Goal: Check status: Check status

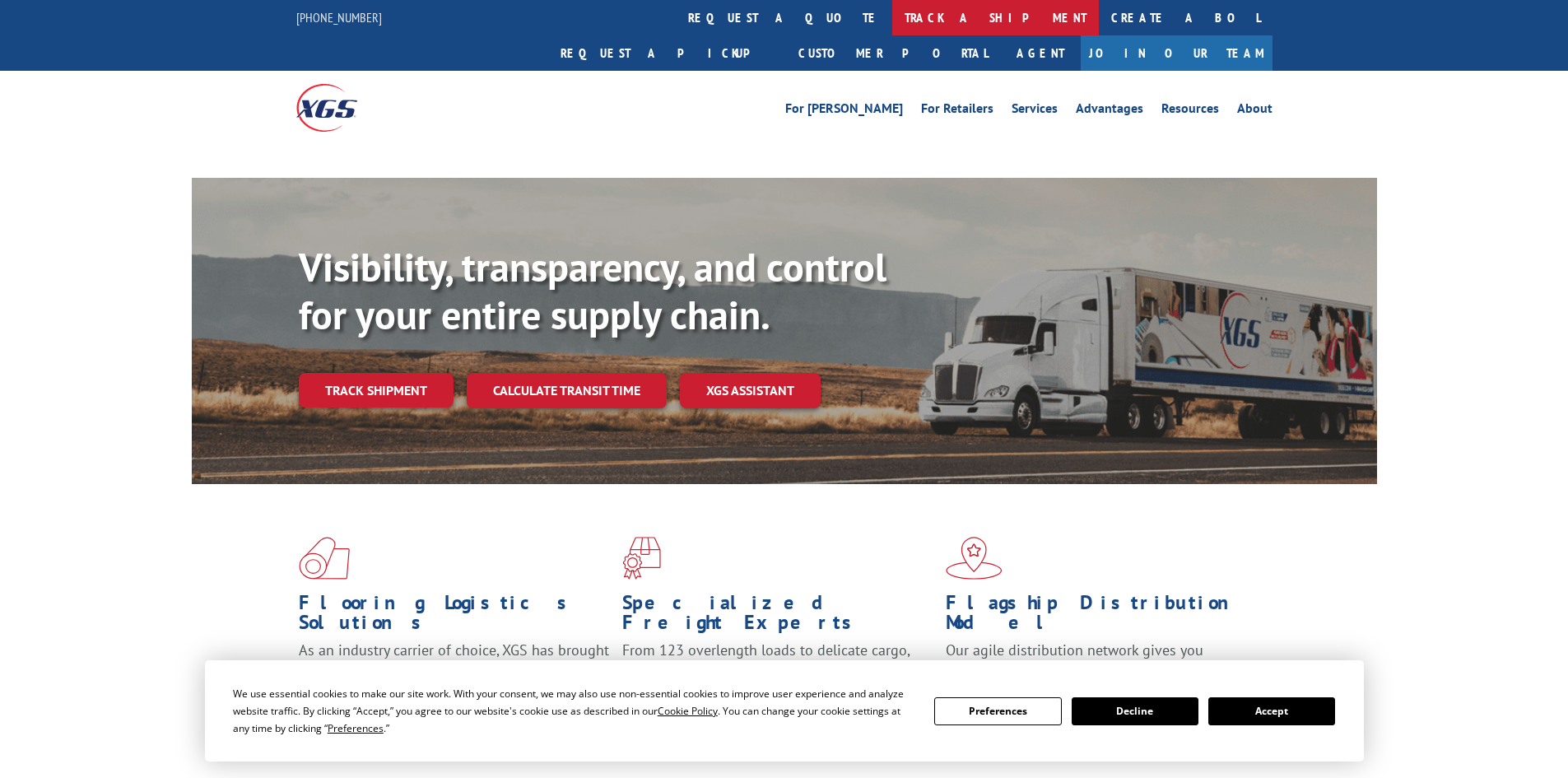
click at [892, 12] on link "track a shipment" at bounding box center [995, 18] width 207 height 36
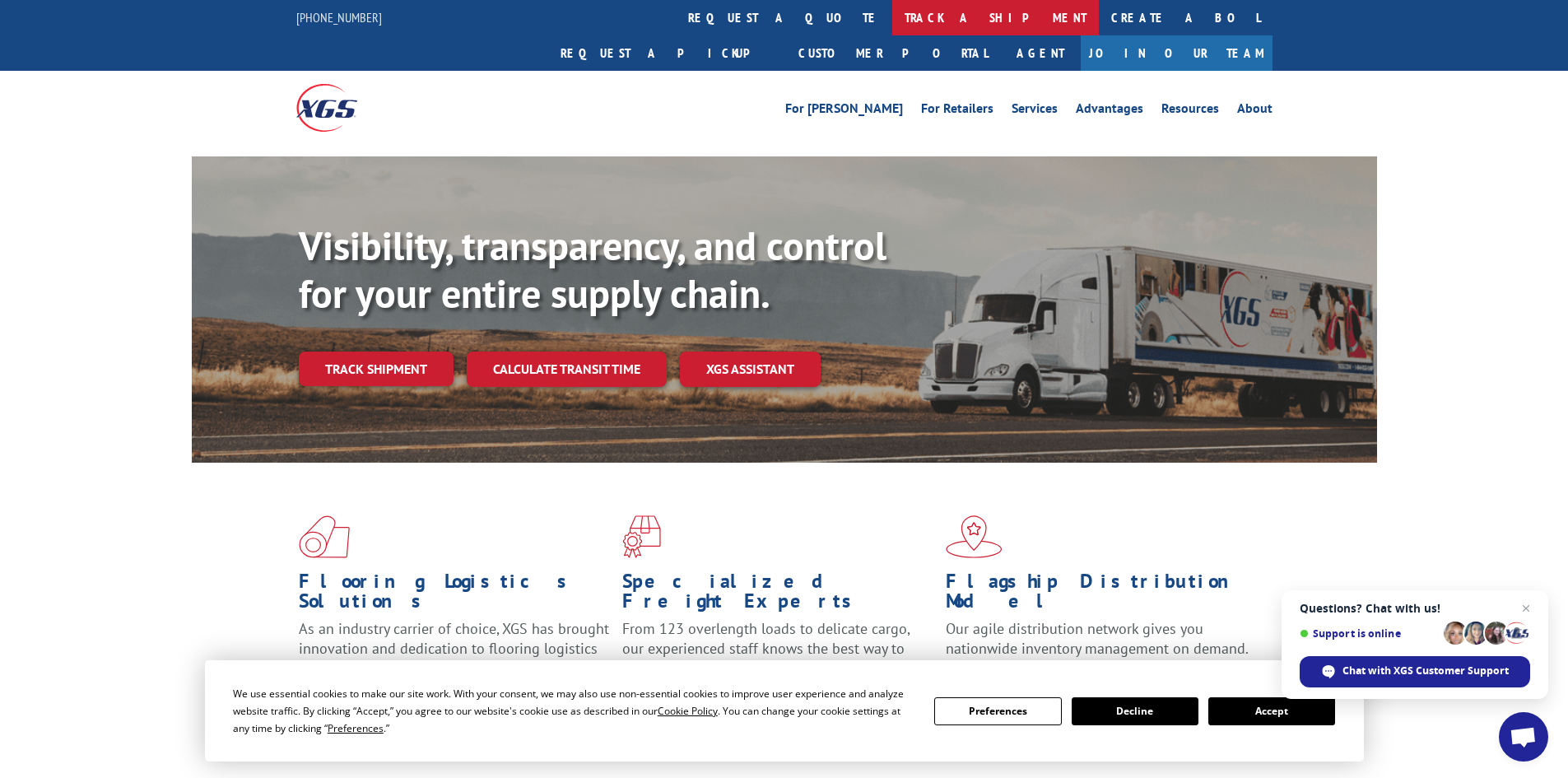
click at [892, 13] on link "track a shipment" at bounding box center [995, 18] width 207 height 36
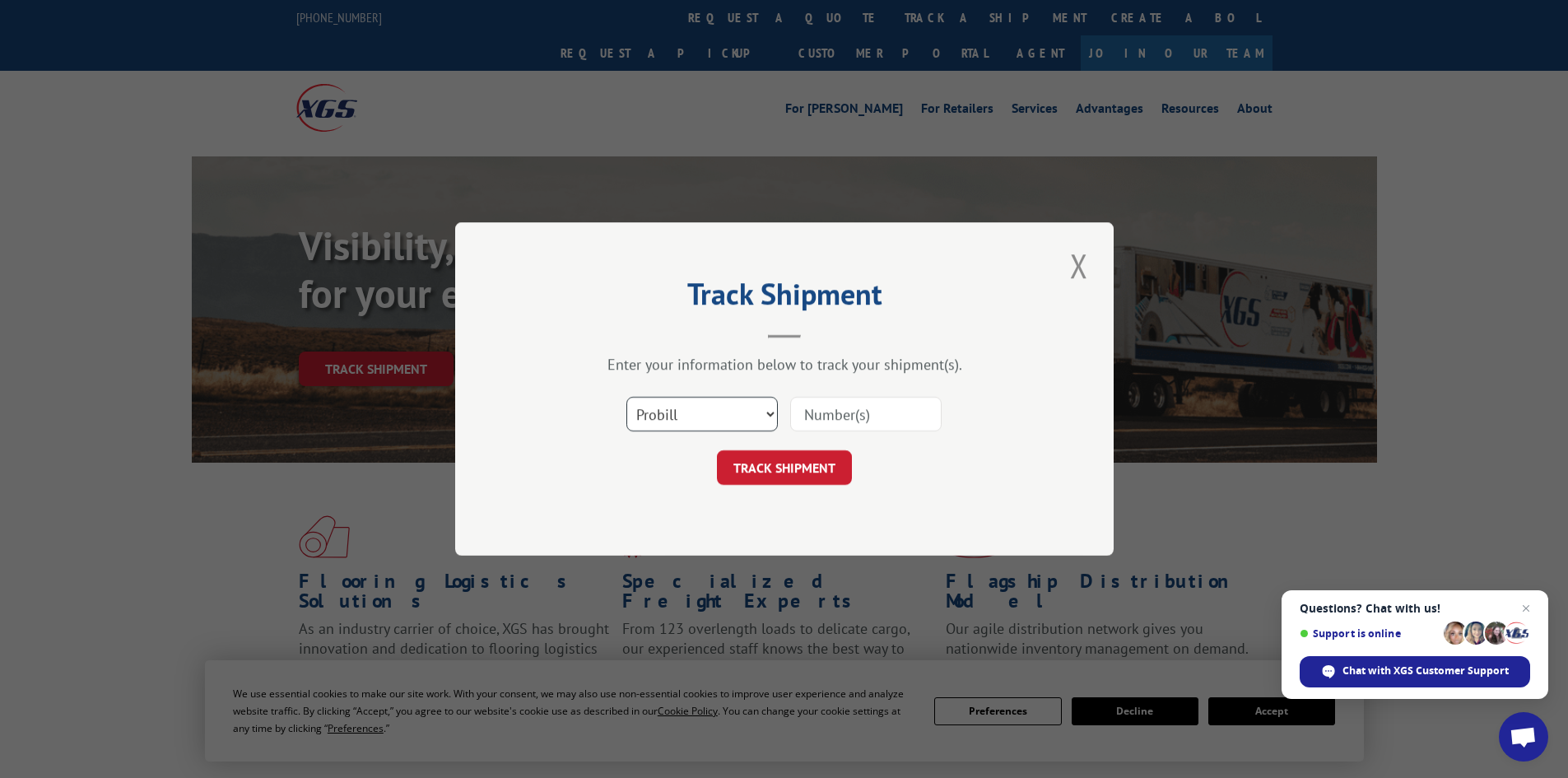
click at [768, 413] on select "Select category... Probill BOL PO" at bounding box center [702, 414] width 152 height 35
select select "bol"
click at [627, 397] on select "Select category... Probill BOL PO" at bounding box center [702, 414] width 152 height 35
click at [814, 407] on input at bounding box center [866, 414] width 152 height 35
paste input "5934413"
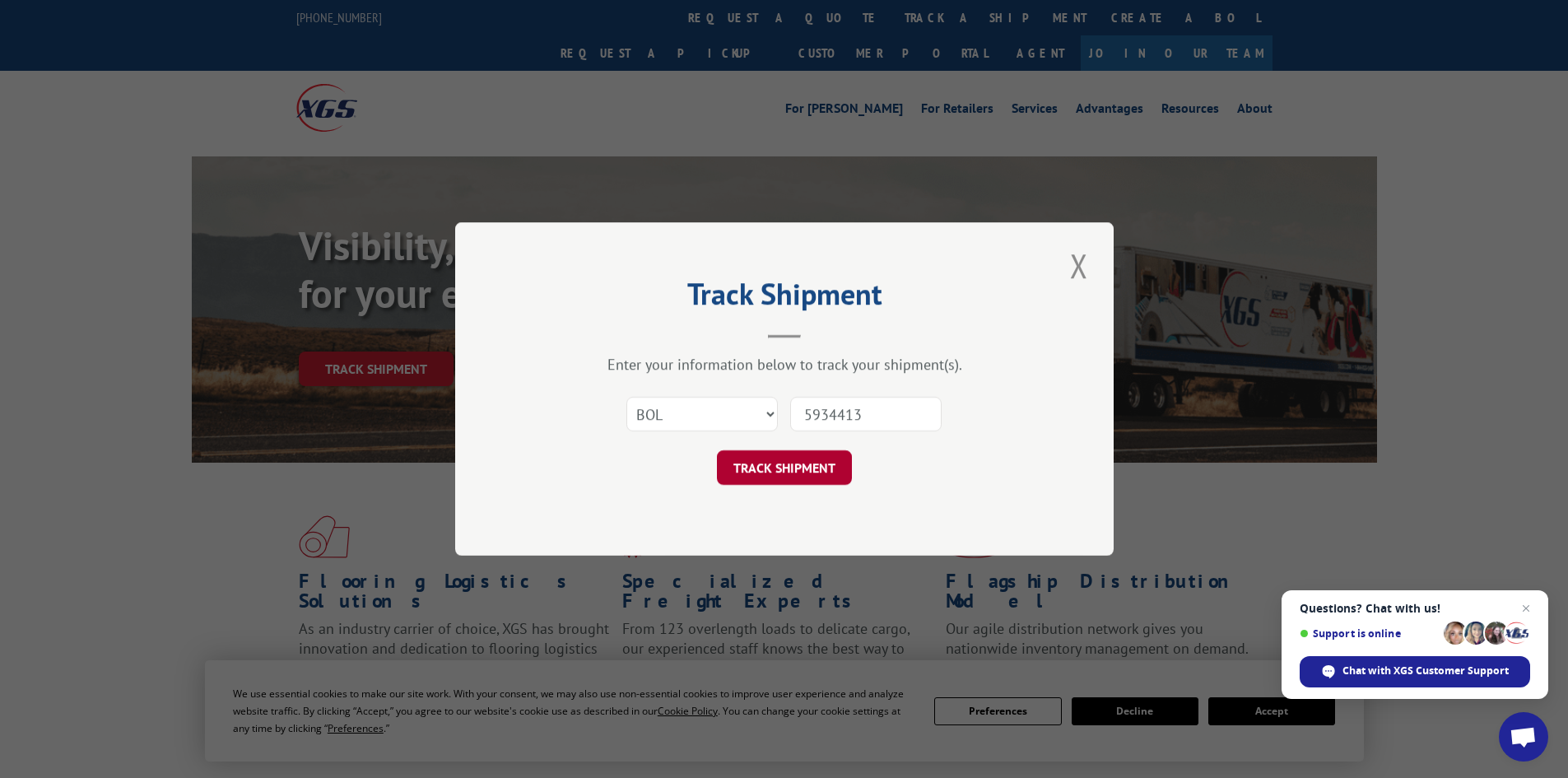
type input "5934413"
click at [807, 462] on button "TRACK SHIPMENT" at bounding box center [784, 468] width 135 height 35
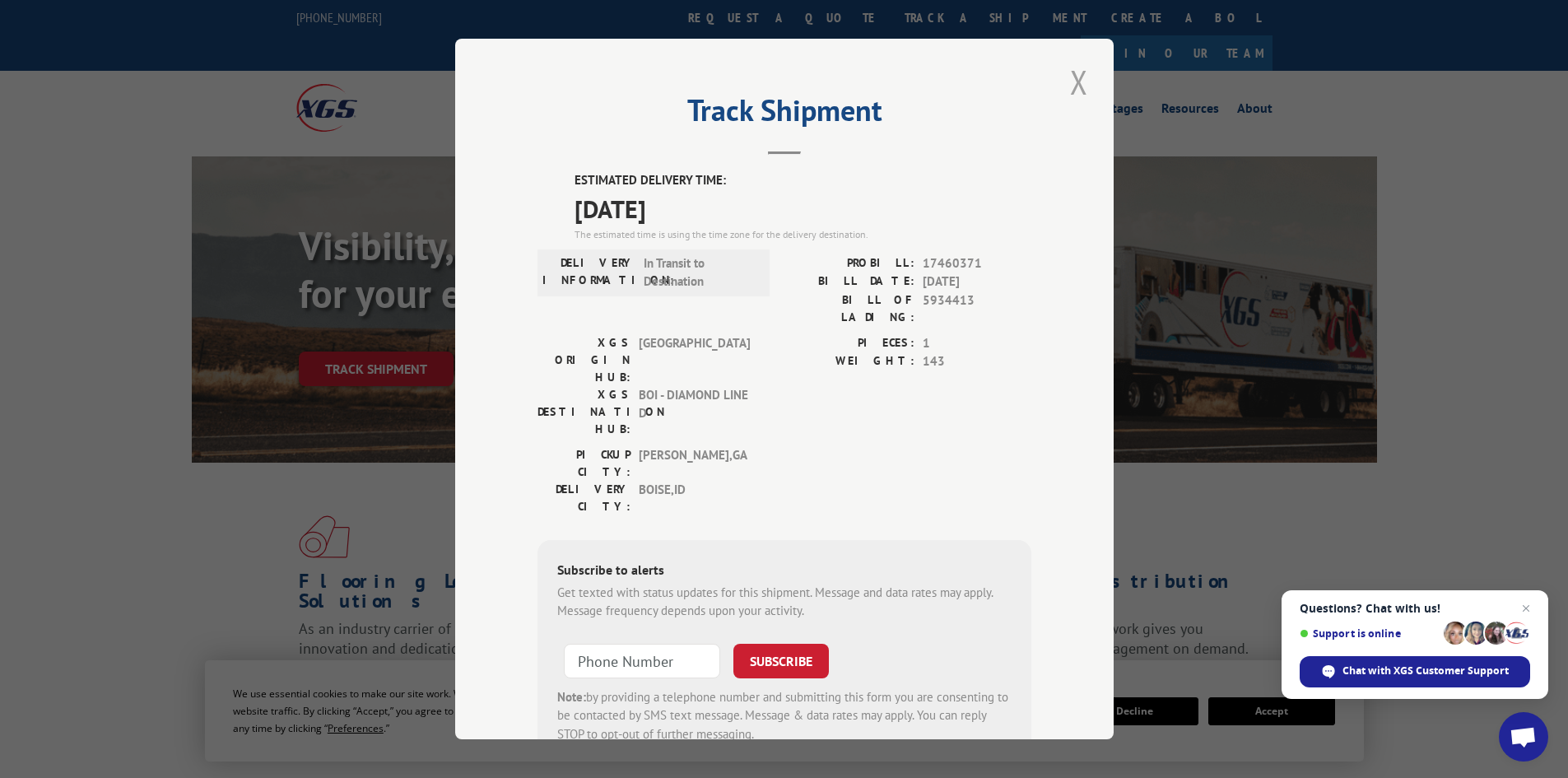
click at [1073, 80] on button "Close modal" at bounding box center [1080, 82] width 28 height 46
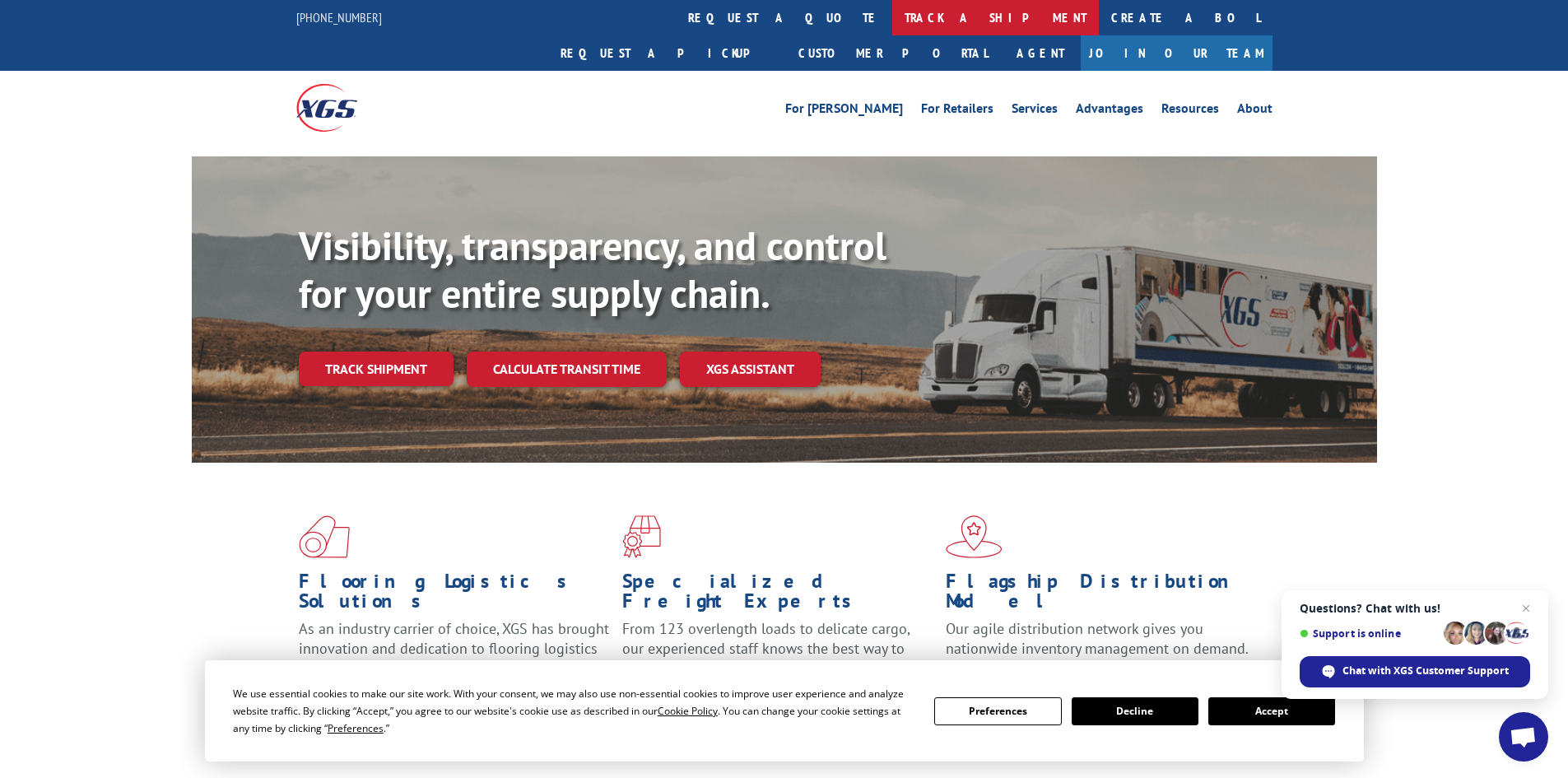
click at [892, 12] on link "track a shipment" at bounding box center [995, 18] width 207 height 36
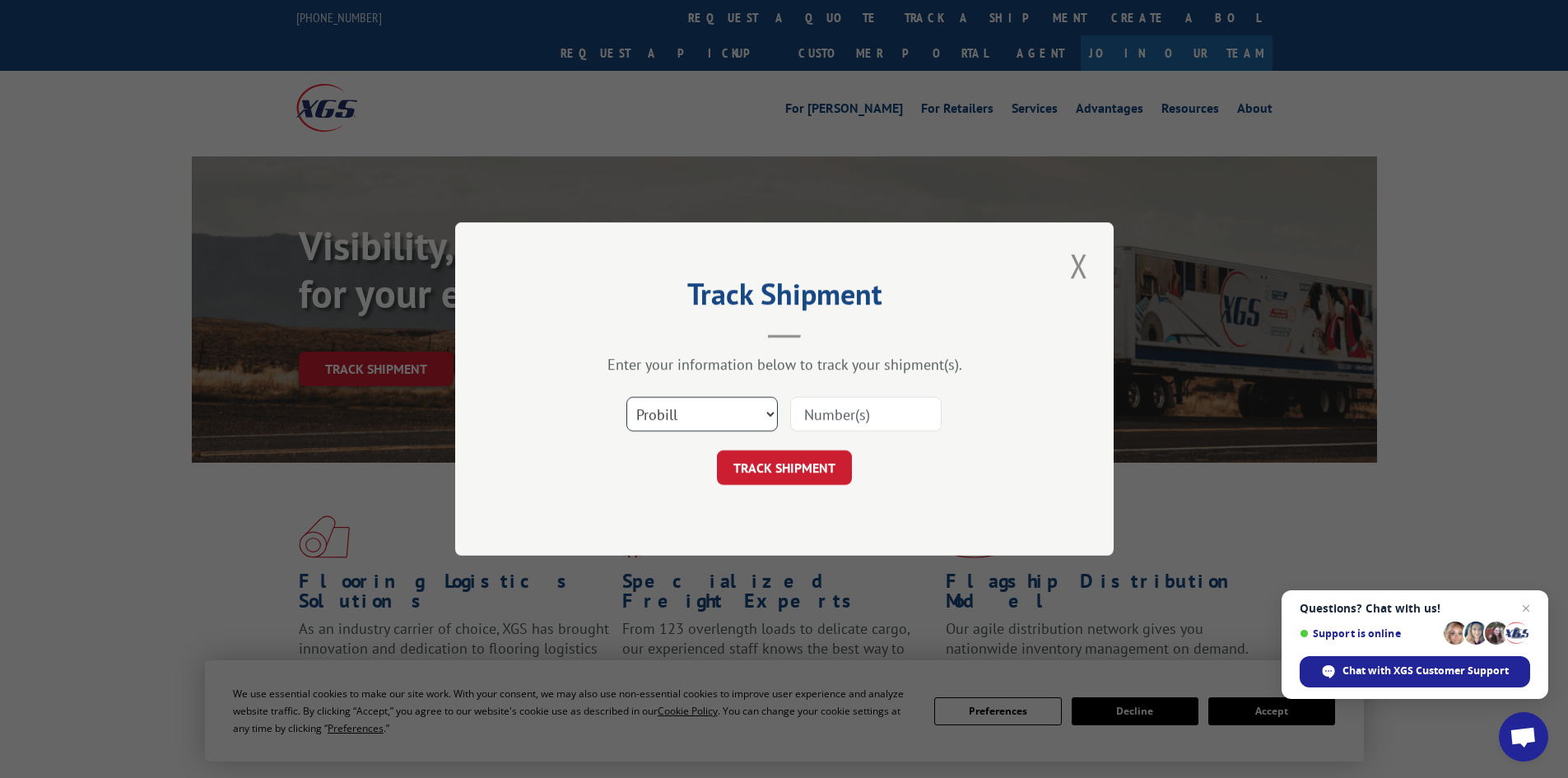
click at [769, 417] on select "Select category... Probill BOL PO" at bounding box center [702, 414] width 152 height 35
select select "bol"
click at [627, 397] on select "Select category... Probill BOL PO" at bounding box center [702, 414] width 152 height 35
click at [814, 412] on input at bounding box center [866, 414] width 152 height 35
paste input "17460364"
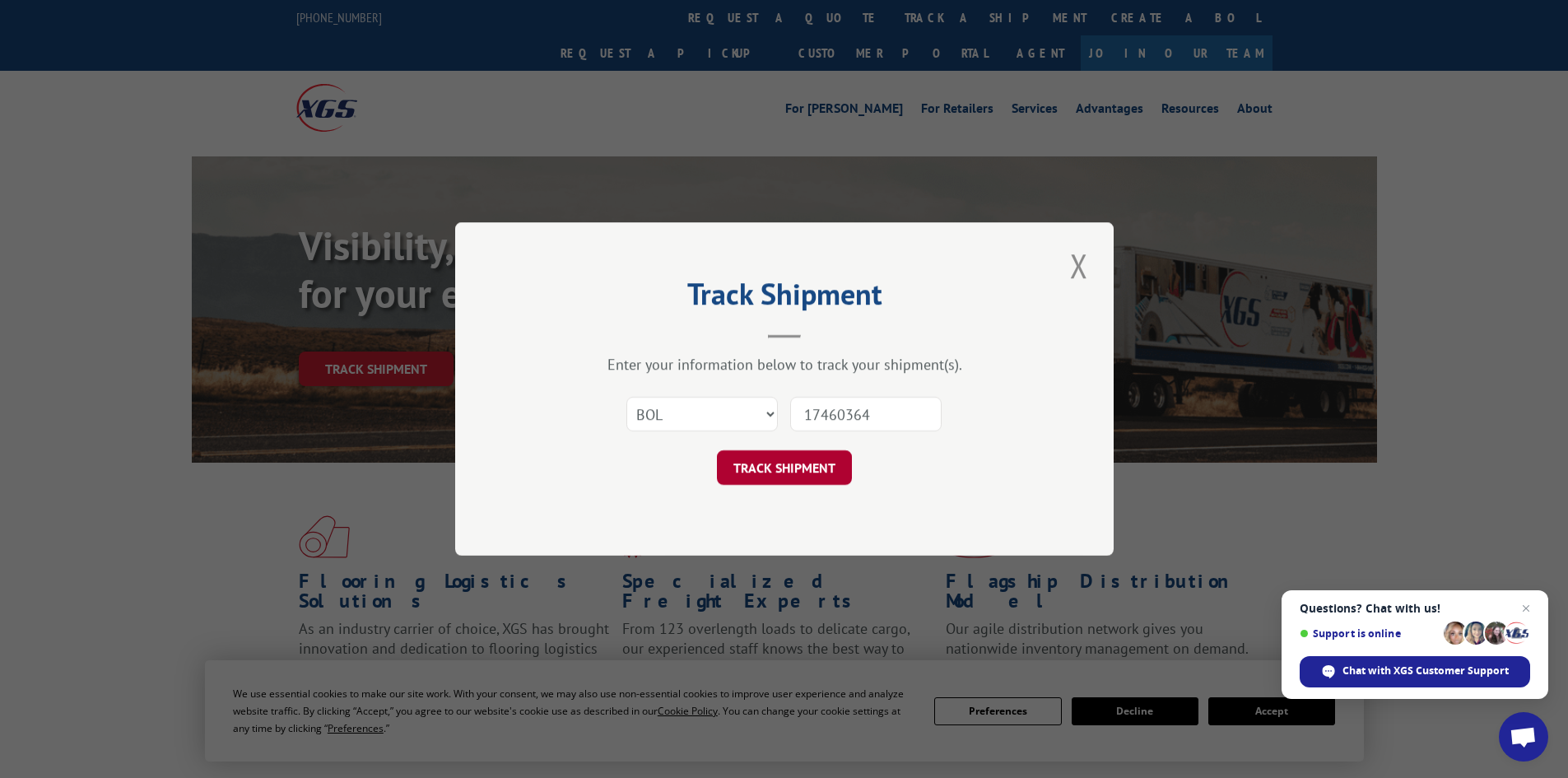
type input "17460364"
click at [813, 462] on button "TRACK SHIPMENT" at bounding box center [784, 468] width 135 height 35
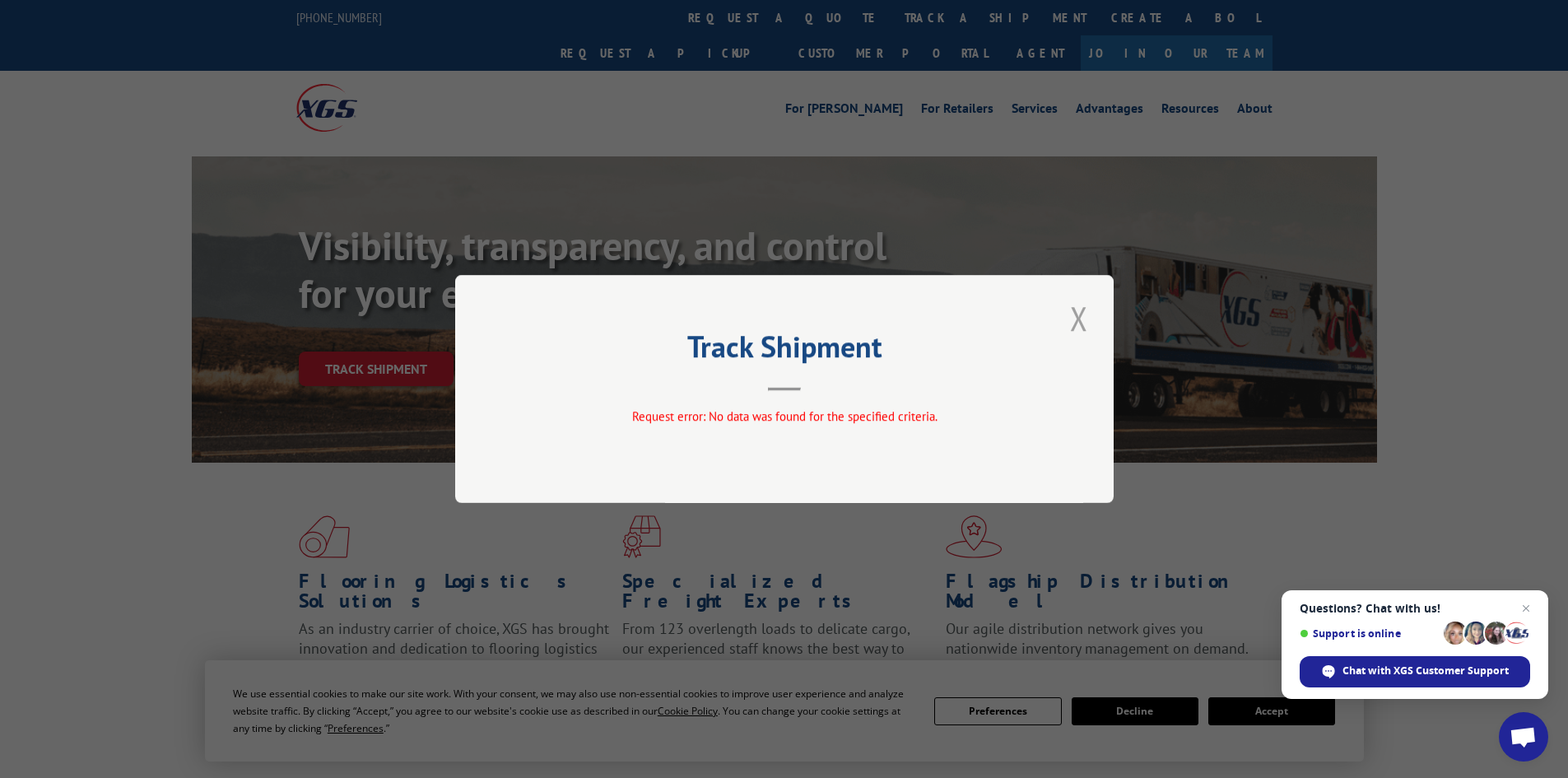
click at [1084, 316] on button "Close modal" at bounding box center [1080, 318] width 28 height 46
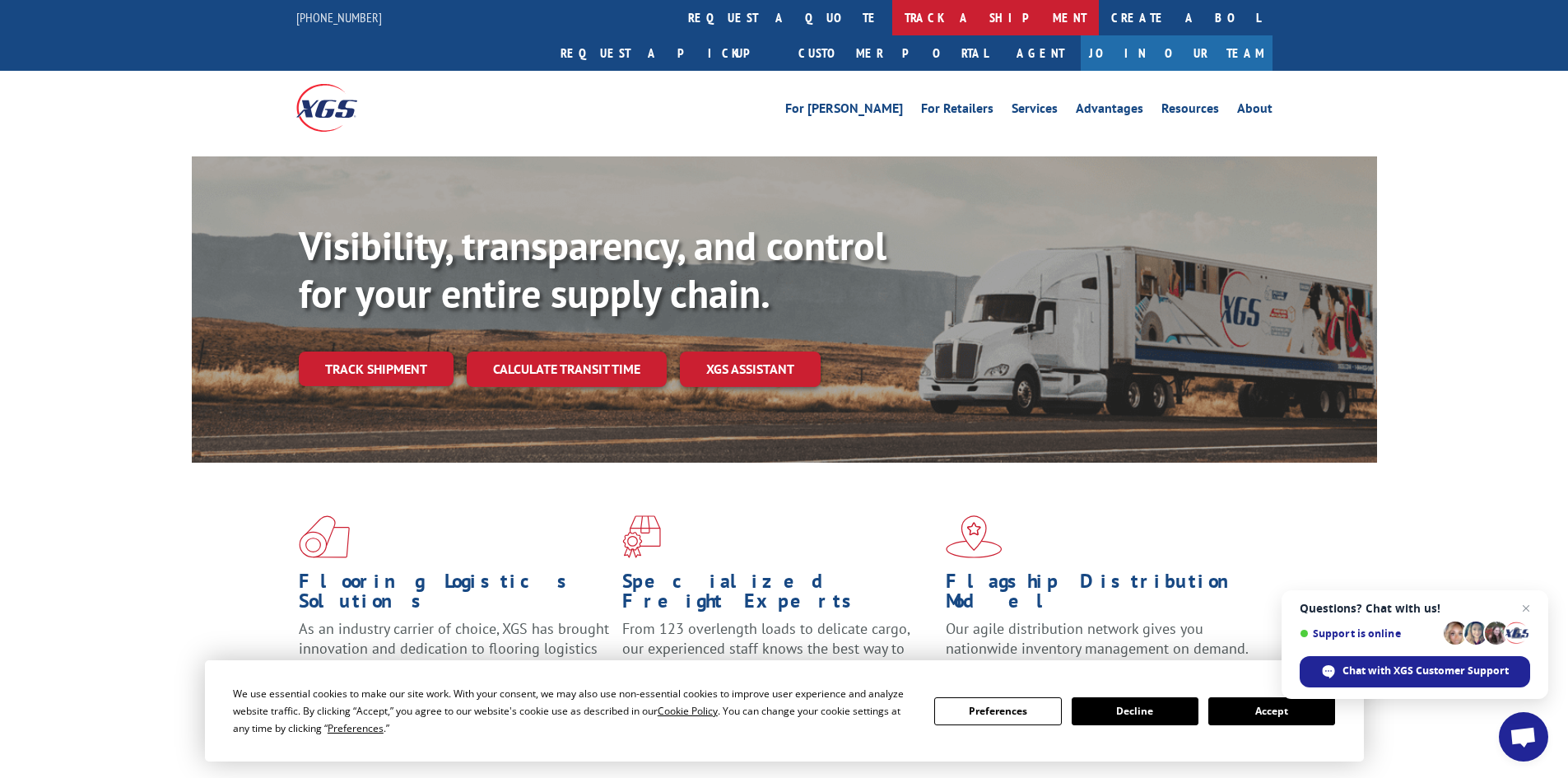
click at [892, 16] on link "track a shipment" at bounding box center [995, 18] width 207 height 36
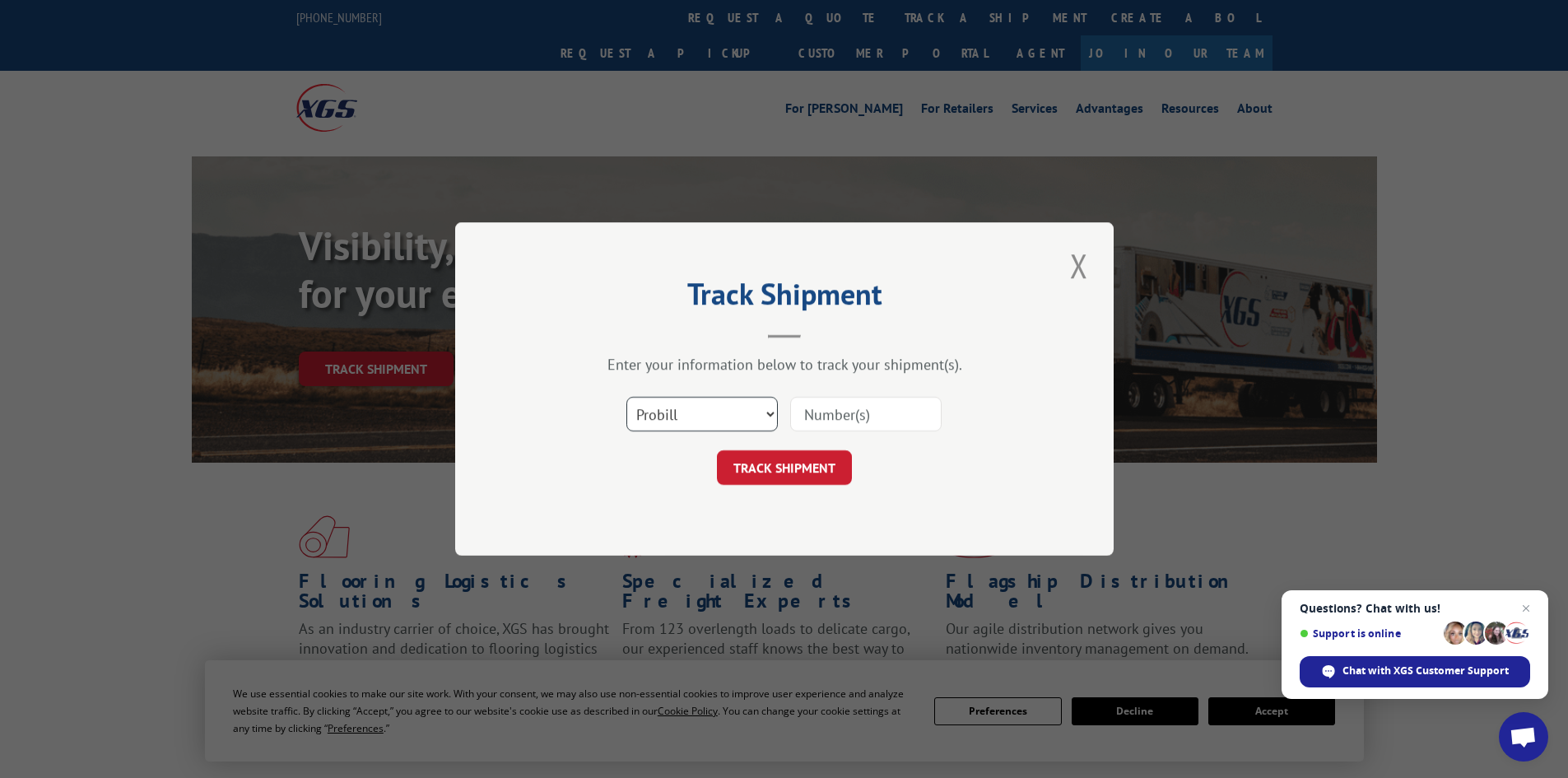
click at [768, 412] on select "Select category... Probill BOL PO" at bounding box center [702, 414] width 152 height 35
select select "bol"
click at [627, 397] on select "Select category... Probill BOL PO" at bounding box center [702, 414] width 152 height 35
click at [822, 411] on input at bounding box center [866, 414] width 152 height 35
paste input "5934406"
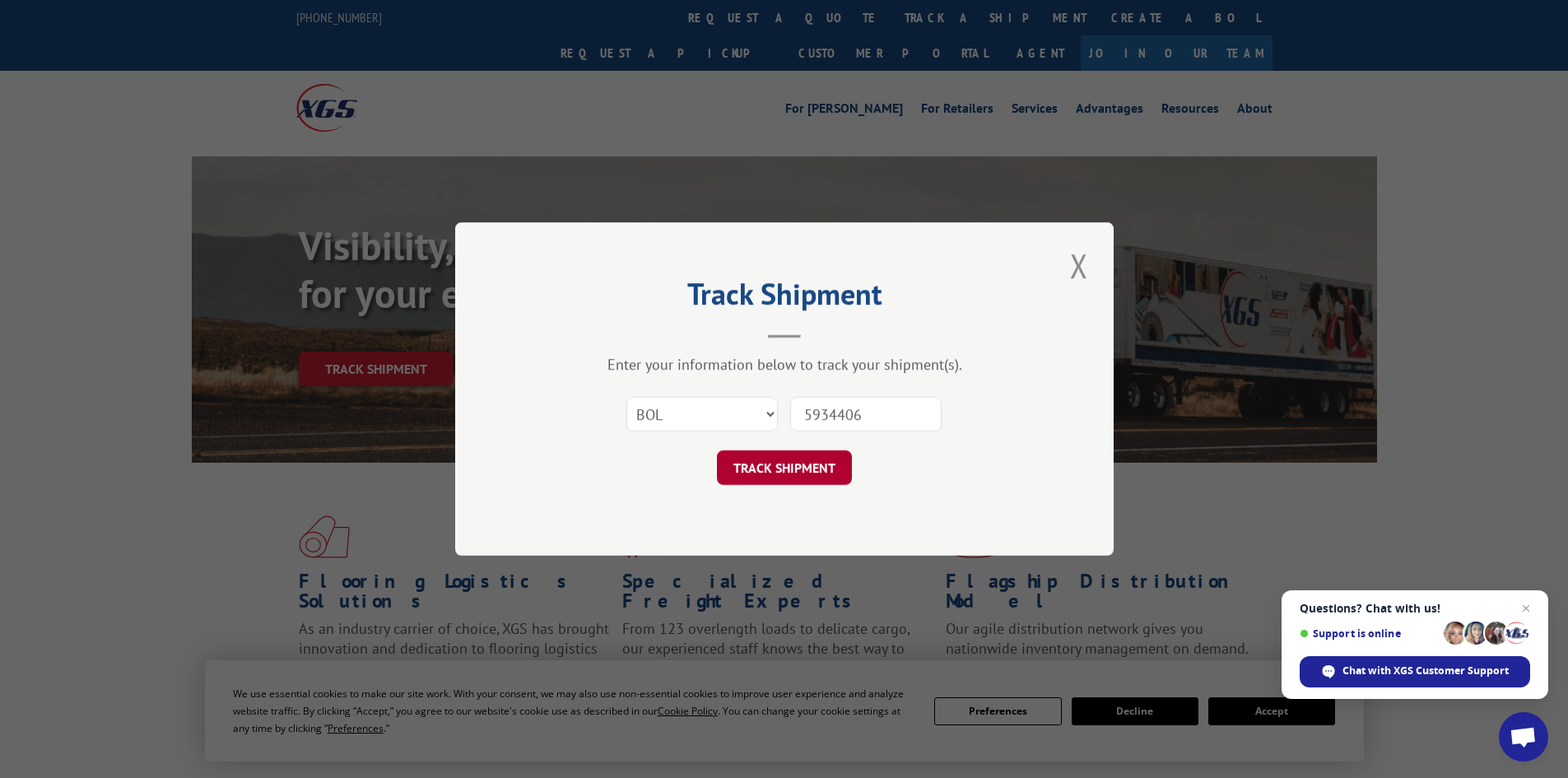
type input "5934406"
click at [796, 470] on button "TRACK SHIPMENT" at bounding box center [784, 468] width 135 height 35
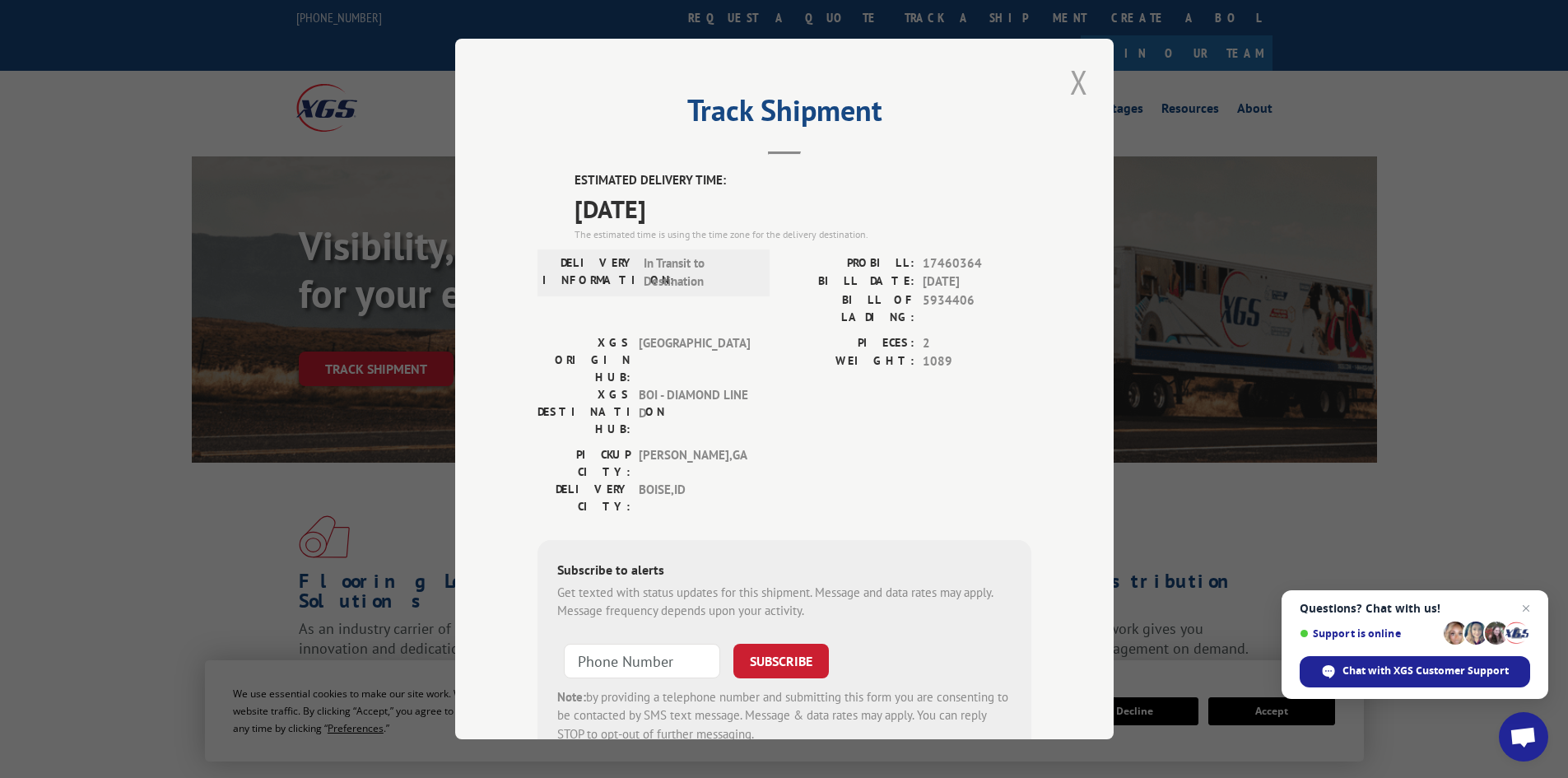
click at [1077, 72] on button "Close modal" at bounding box center [1080, 82] width 28 height 46
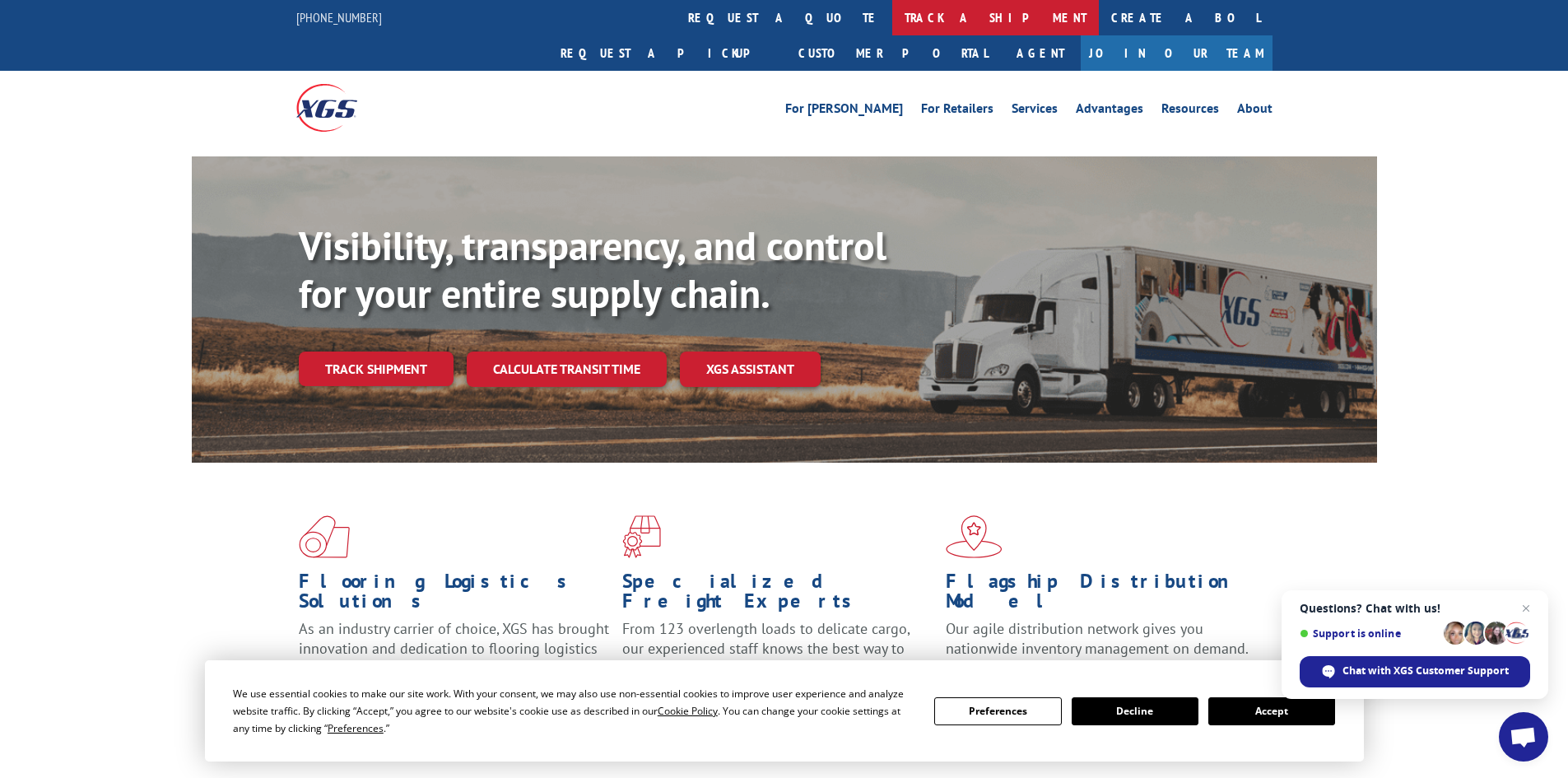
click at [892, 19] on link "track a shipment" at bounding box center [995, 18] width 207 height 36
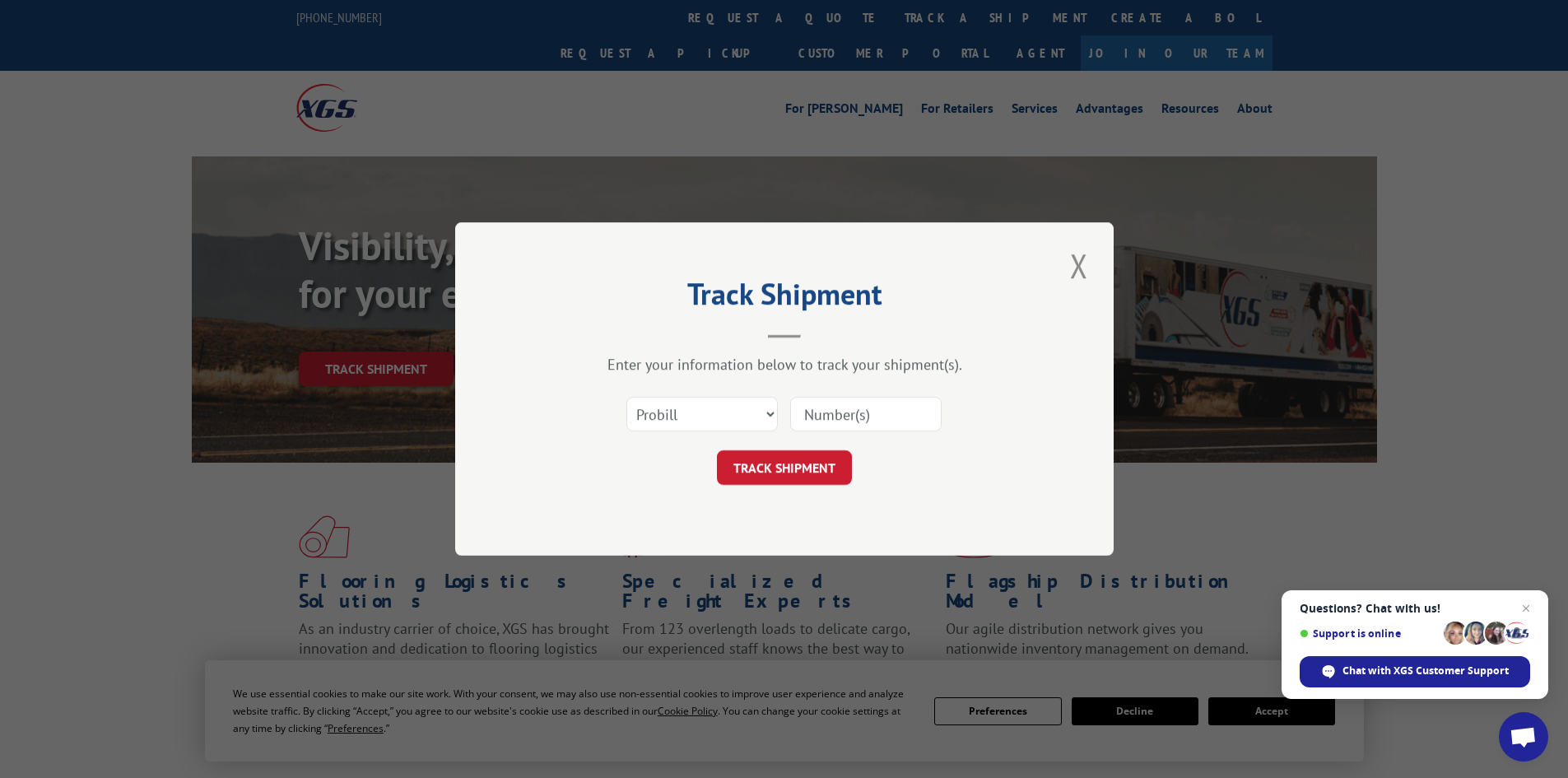
click at [817, 423] on input at bounding box center [866, 414] width 152 height 35
paste input "5943268"
type input "5943268"
click at [815, 470] on button "TRACK SHIPMENT" at bounding box center [784, 468] width 135 height 35
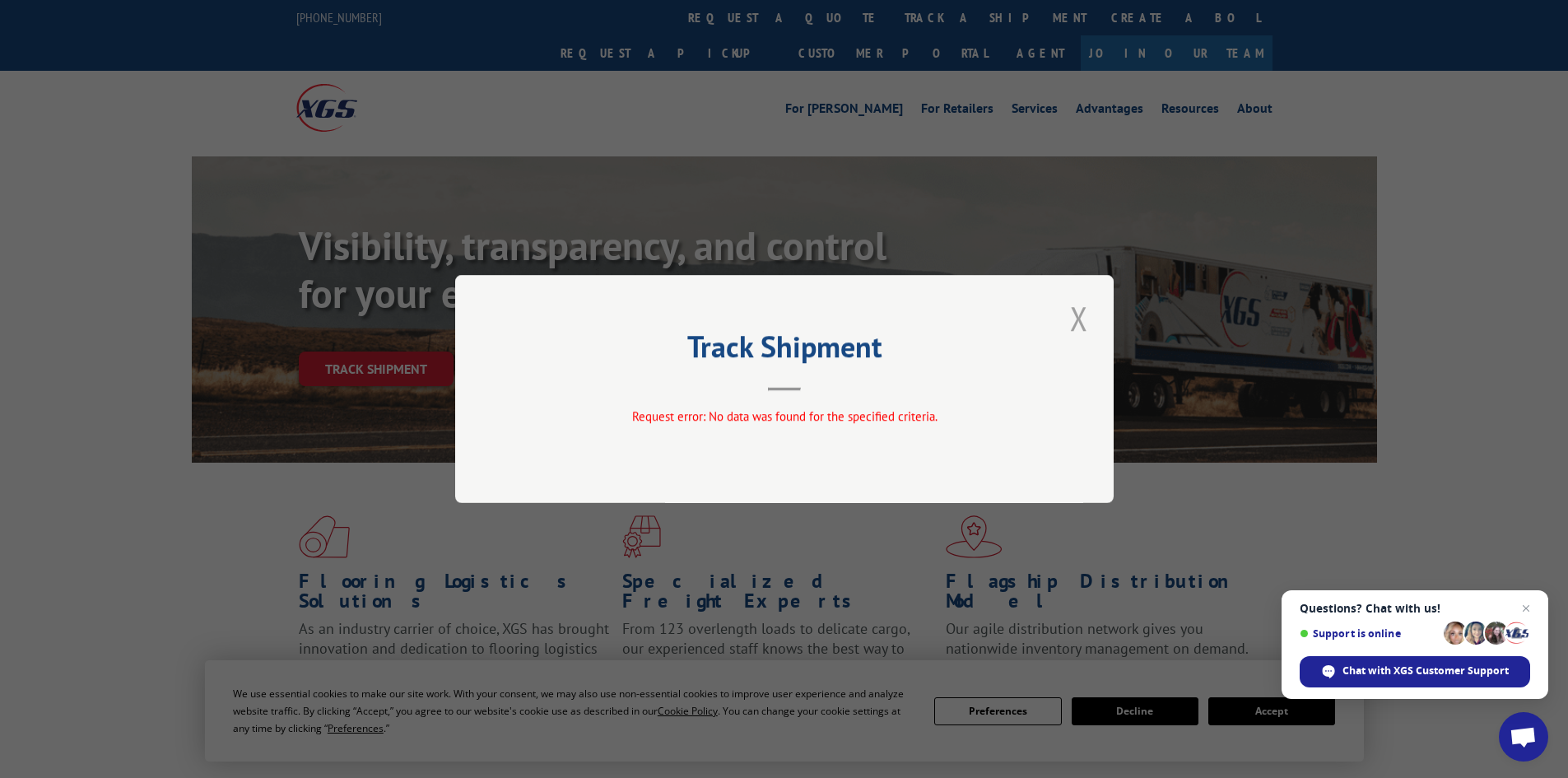
click at [1081, 321] on button "Close modal" at bounding box center [1080, 318] width 28 height 46
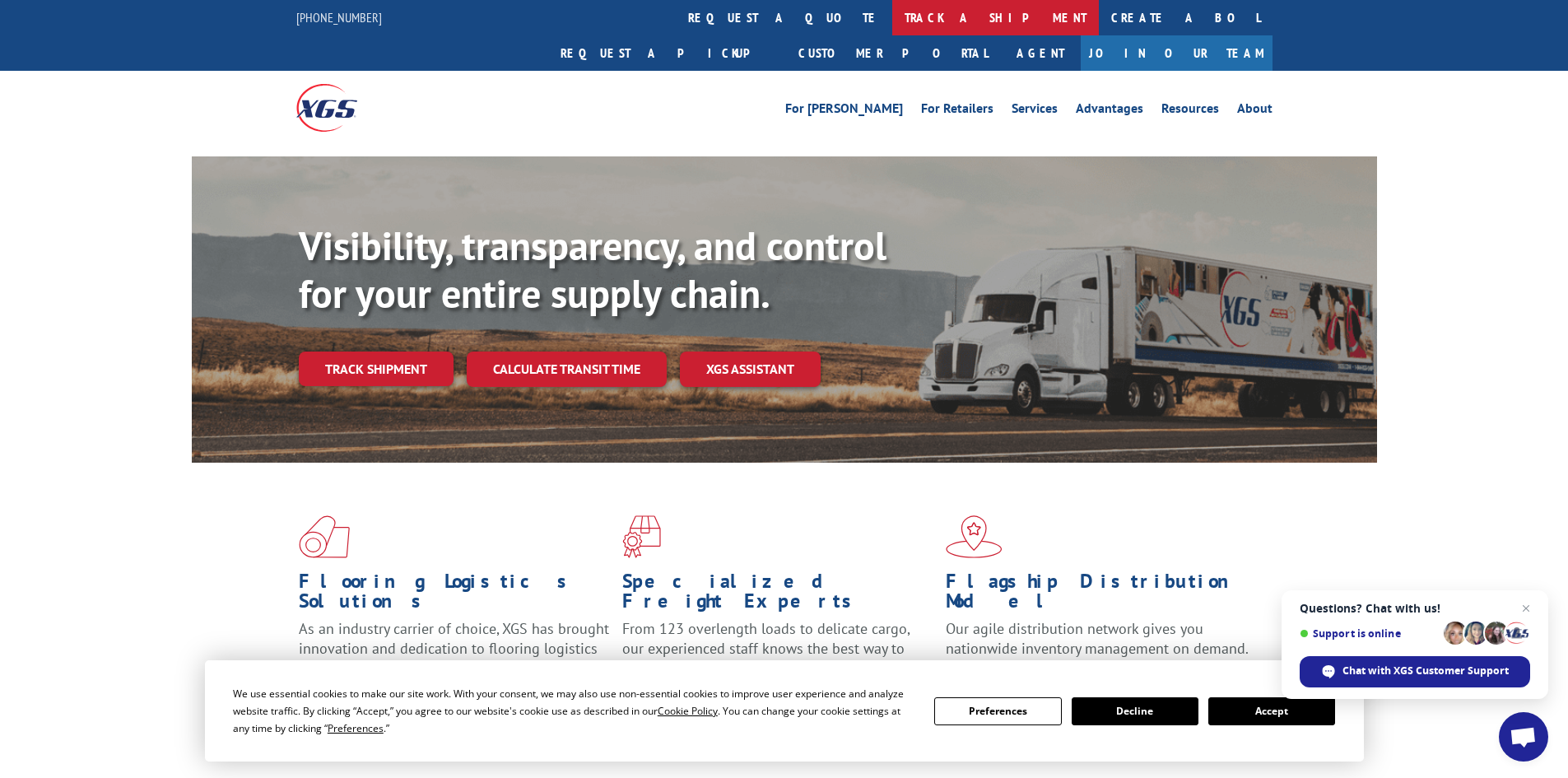
click at [892, 21] on link "track a shipment" at bounding box center [995, 18] width 207 height 36
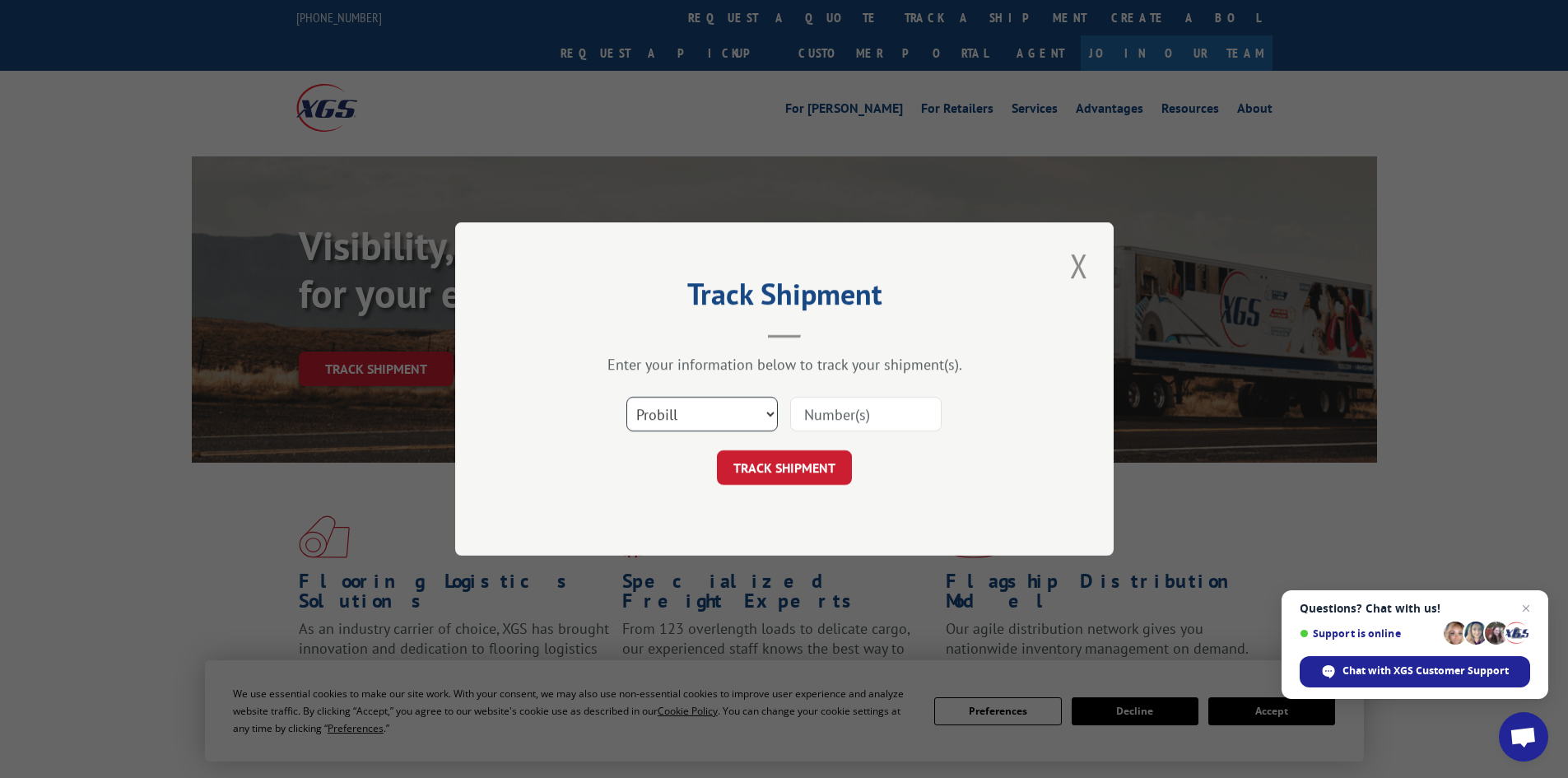
click at [771, 412] on select "Select category... Probill BOL PO" at bounding box center [702, 414] width 152 height 35
select select "bol"
click at [627, 397] on select "Select category... Probill BOL PO" at bounding box center [702, 414] width 152 height 35
click at [826, 416] on input at bounding box center [866, 414] width 152 height 35
paste input "5943268"
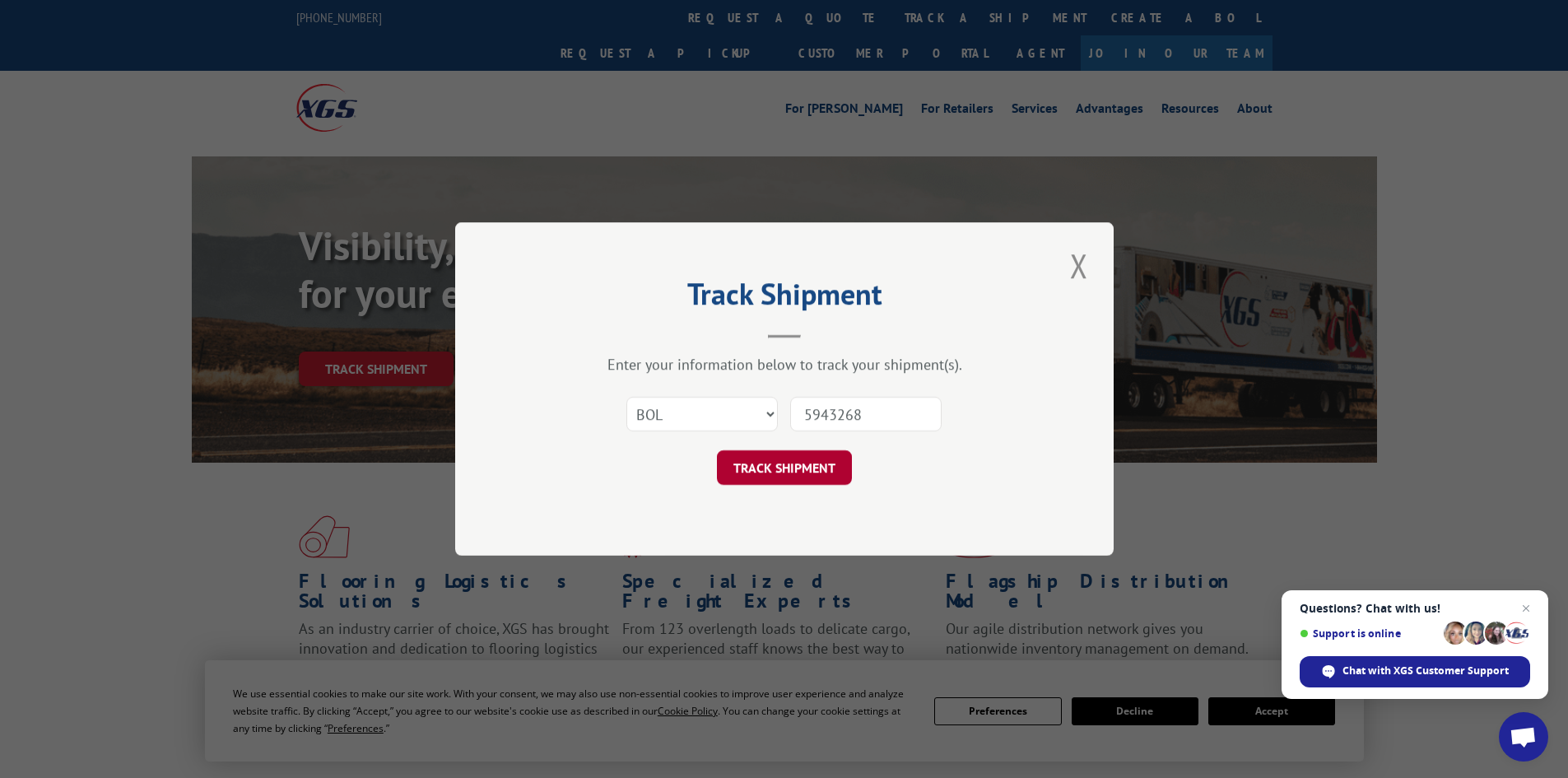
type input "5943268"
click at [783, 477] on button "TRACK SHIPMENT" at bounding box center [784, 468] width 135 height 35
